Goal: Find specific page/section: Find specific page/section

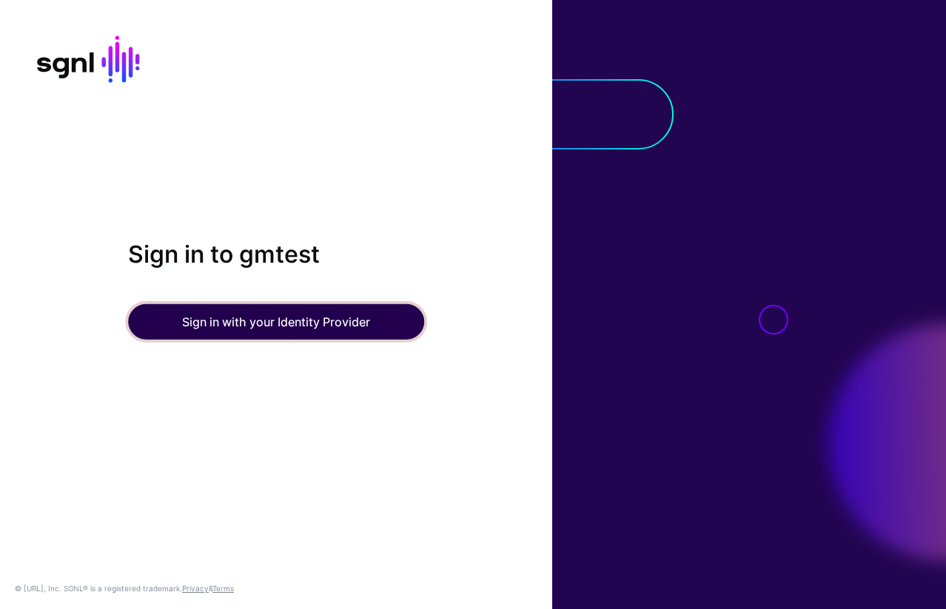
click at [230, 322] on button "Sign in with your Identity Provider" at bounding box center [276, 322] width 296 height 36
click at [249, 324] on button "Sign in with your Identity Provider" at bounding box center [276, 322] width 296 height 36
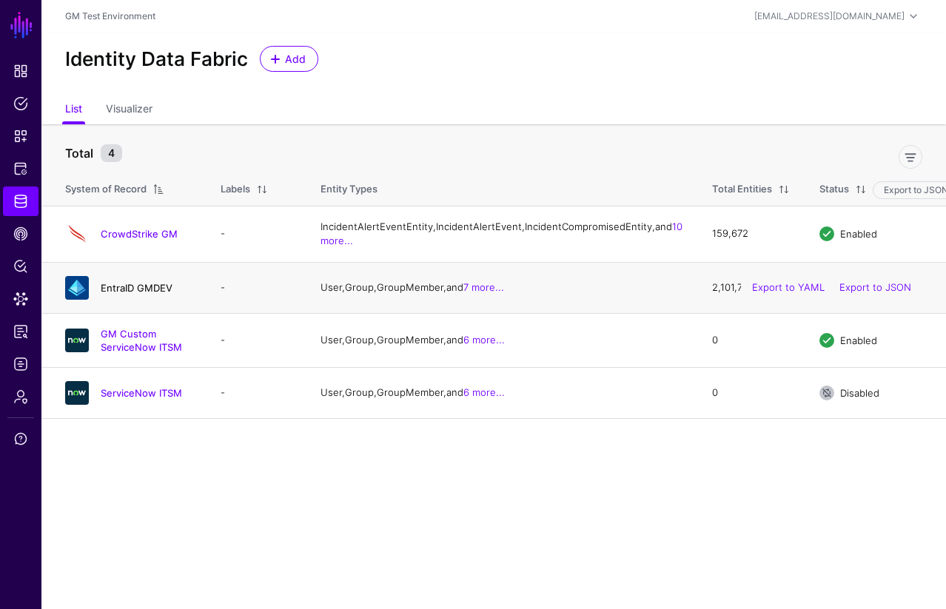
click at [121, 294] on link "EntraID GMDEV" at bounding box center [137, 288] width 72 height 12
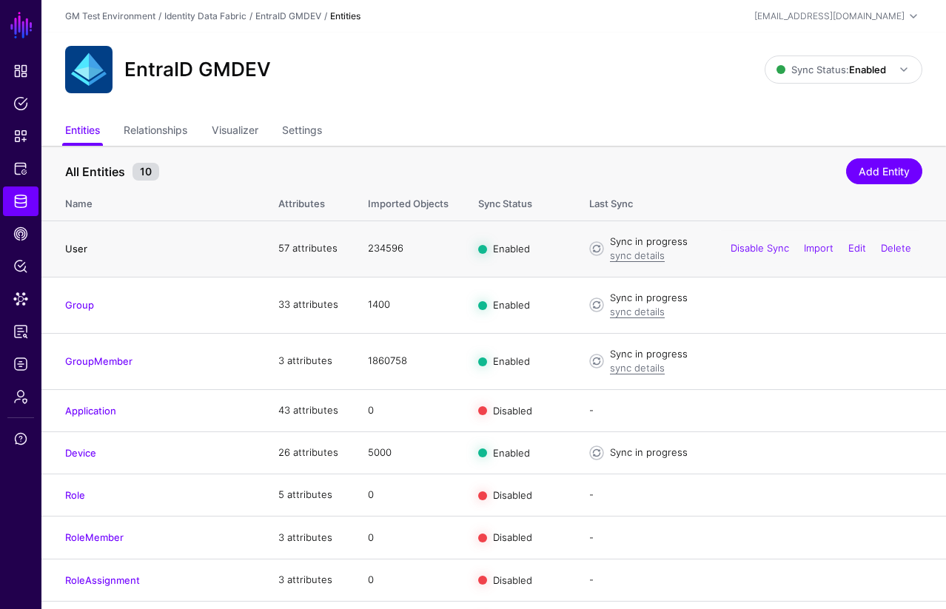
click at [78, 253] on link "User" at bounding box center [76, 249] width 22 height 12
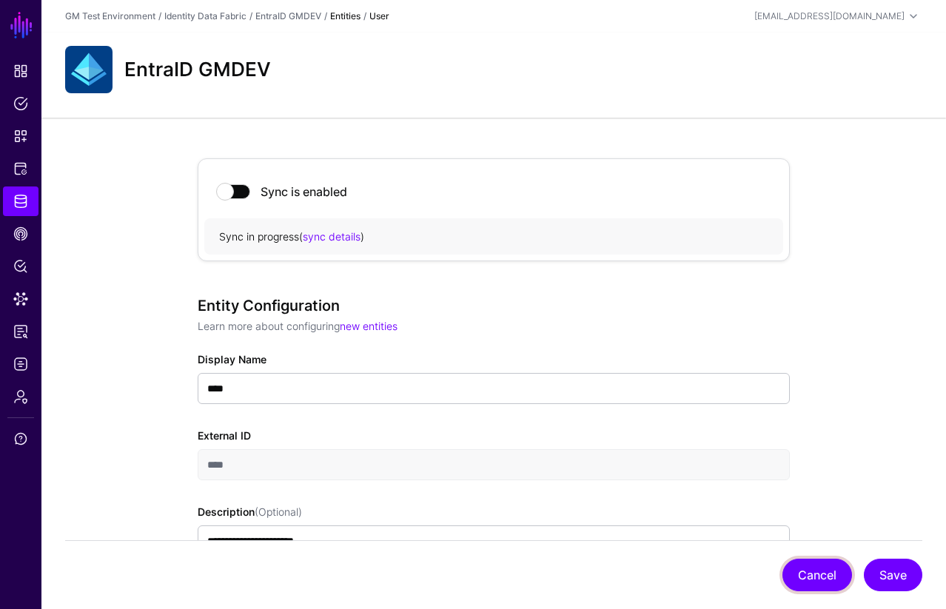
click at [815, 578] on button "Cancel" at bounding box center [818, 575] width 70 height 33
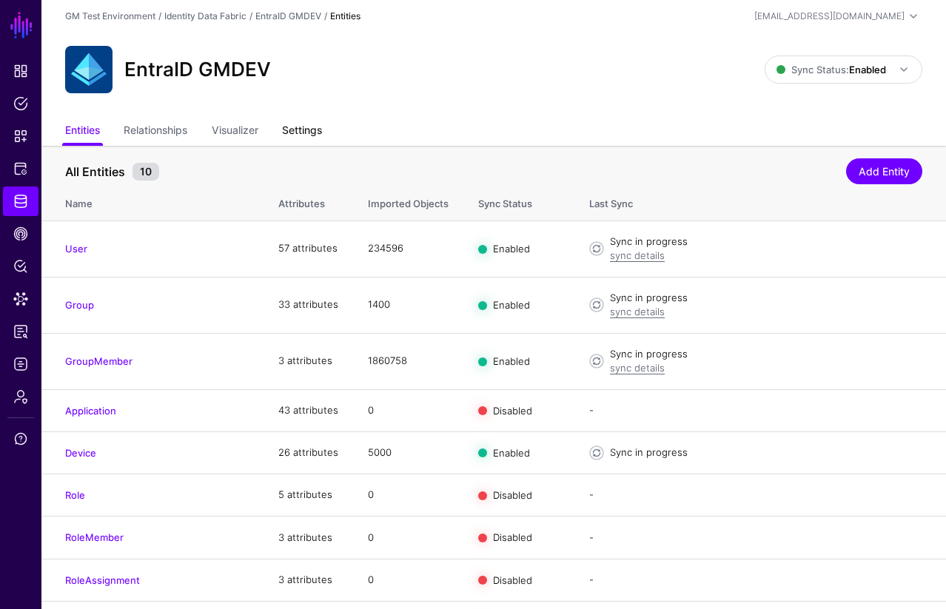
click at [310, 136] on link "Settings" at bounding box center [302, 132] width 40 height 28
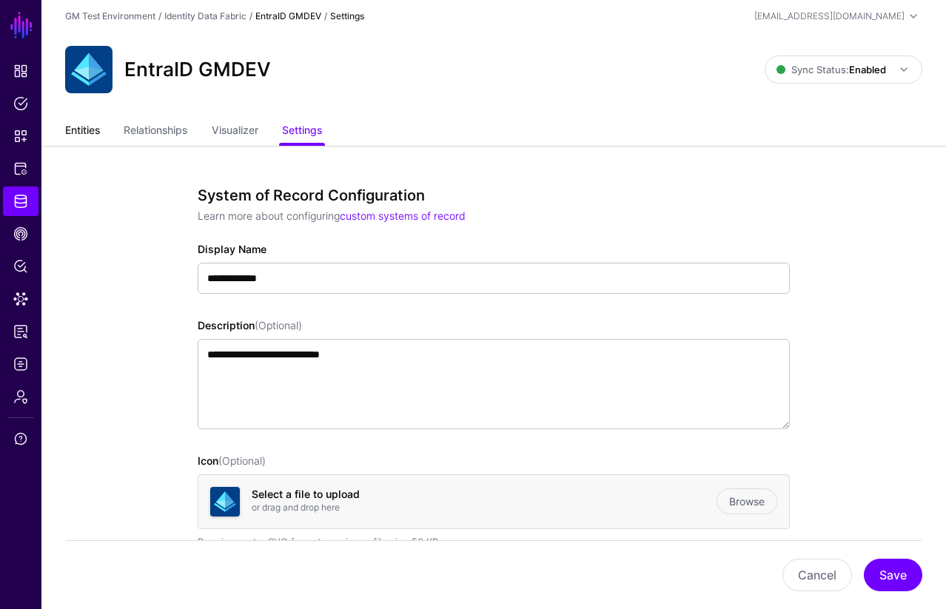
click at [86, 133] on link "Entities" at bounding box center [82, 132] width 35 height 28
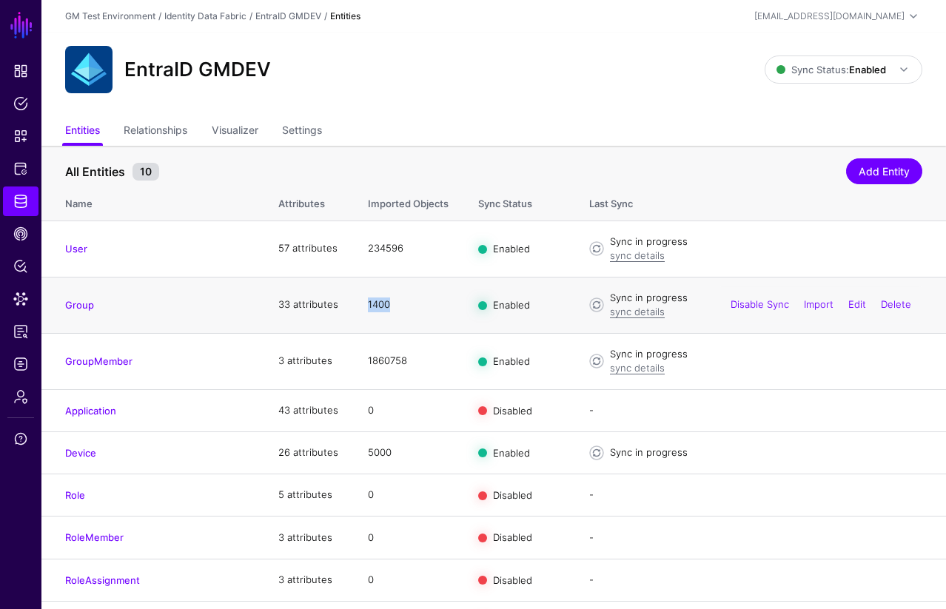
drag, startPoint x: 367, startPoint y: 304, endPoint x: 395, endPoint y: 307, distance: 27.6
click at [395, 307] on td "1400" at bounding box center [408, 305] width 110 height 56
click at [237, 133] on link "Visualizer" at bounding box center [235, 132] width 47 height 28
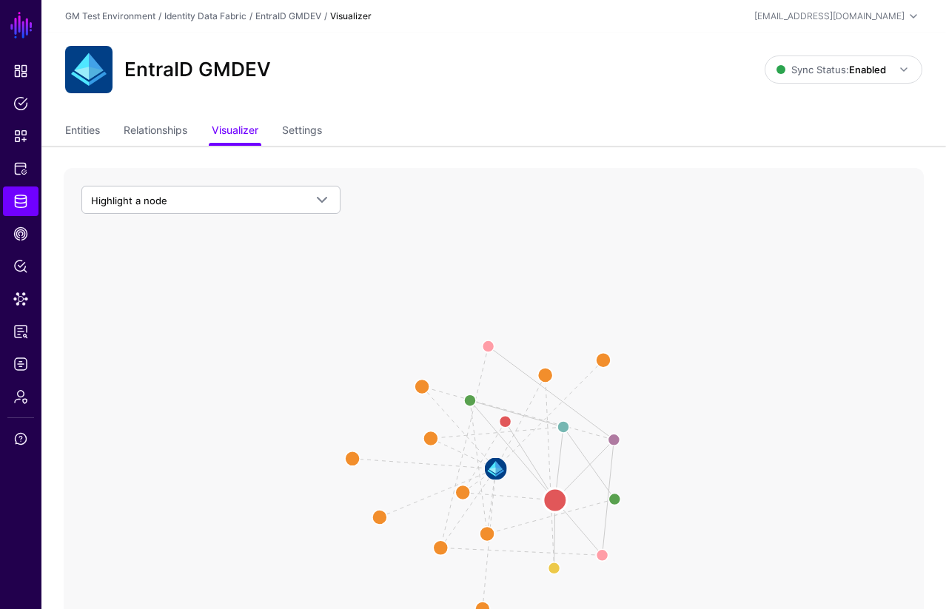
click at [555, 500] on circle at bounding box center [556, 501] width 24 height 24
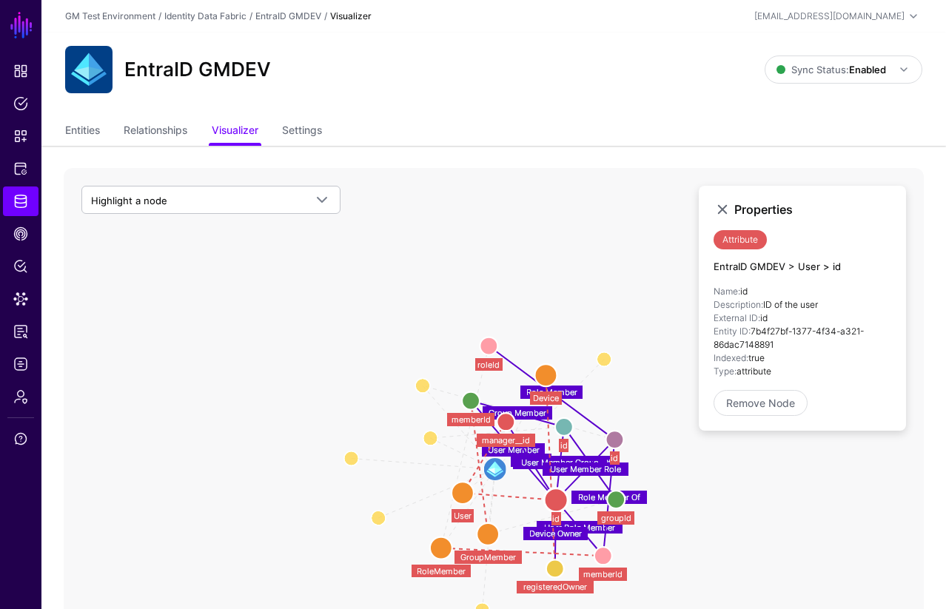
click at [565, 430] on circle at bounding box center [564, 427] width 18 height 18
